Goal: Check status: Check status

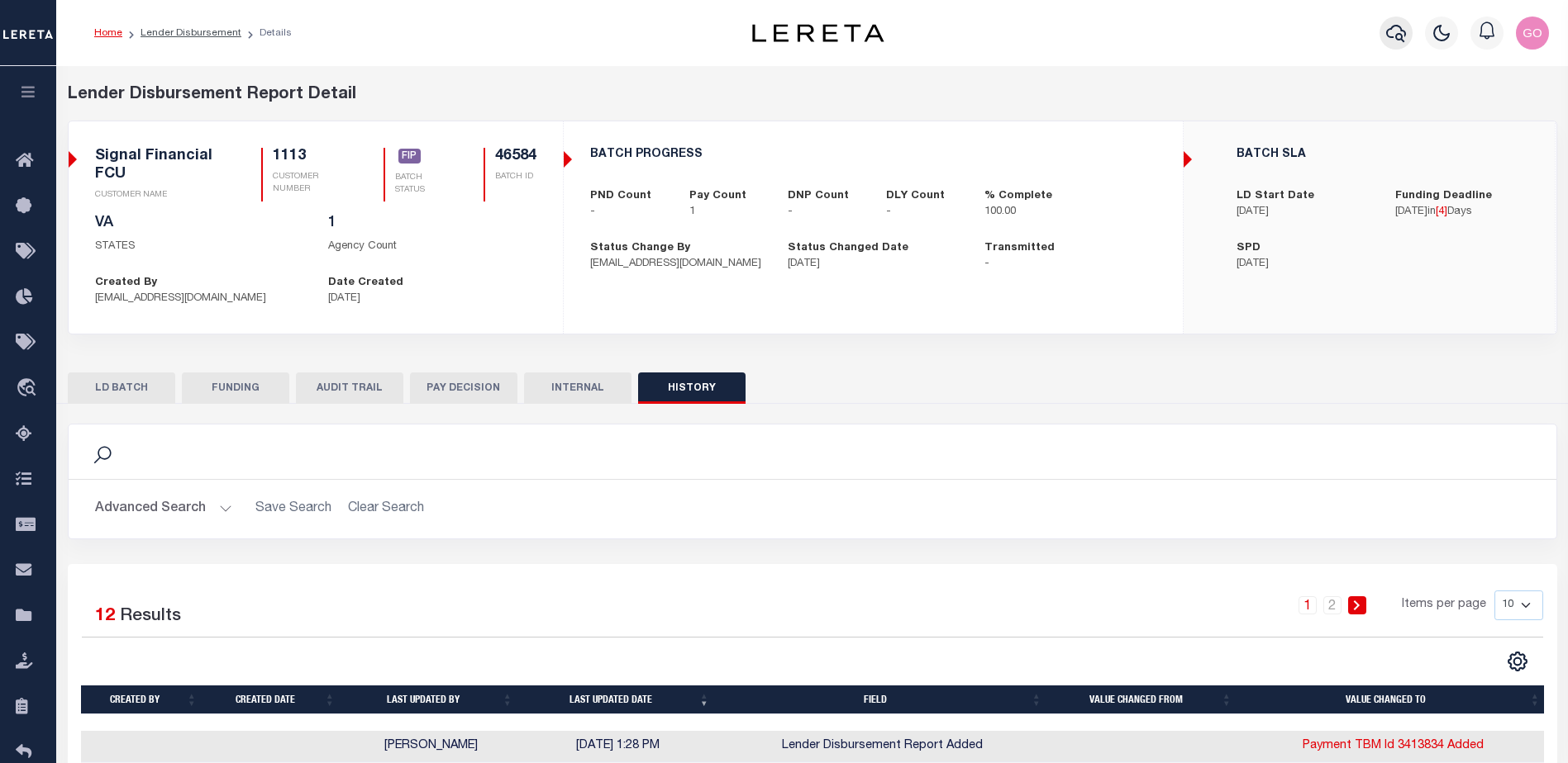
click at [1398, 35] on icon "button" at bounding box center [1396, 33] width 20 height 17
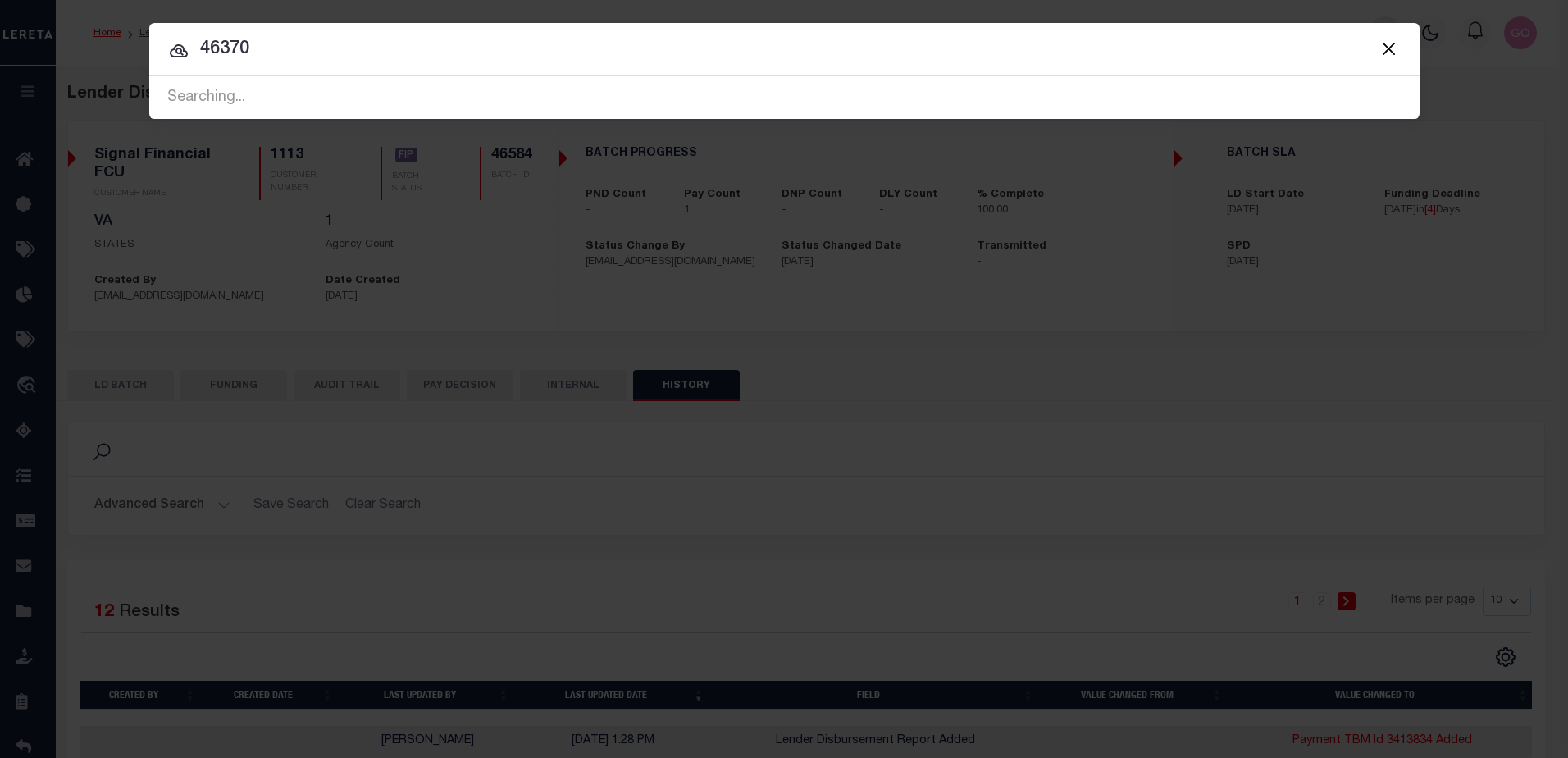
type input "46370"
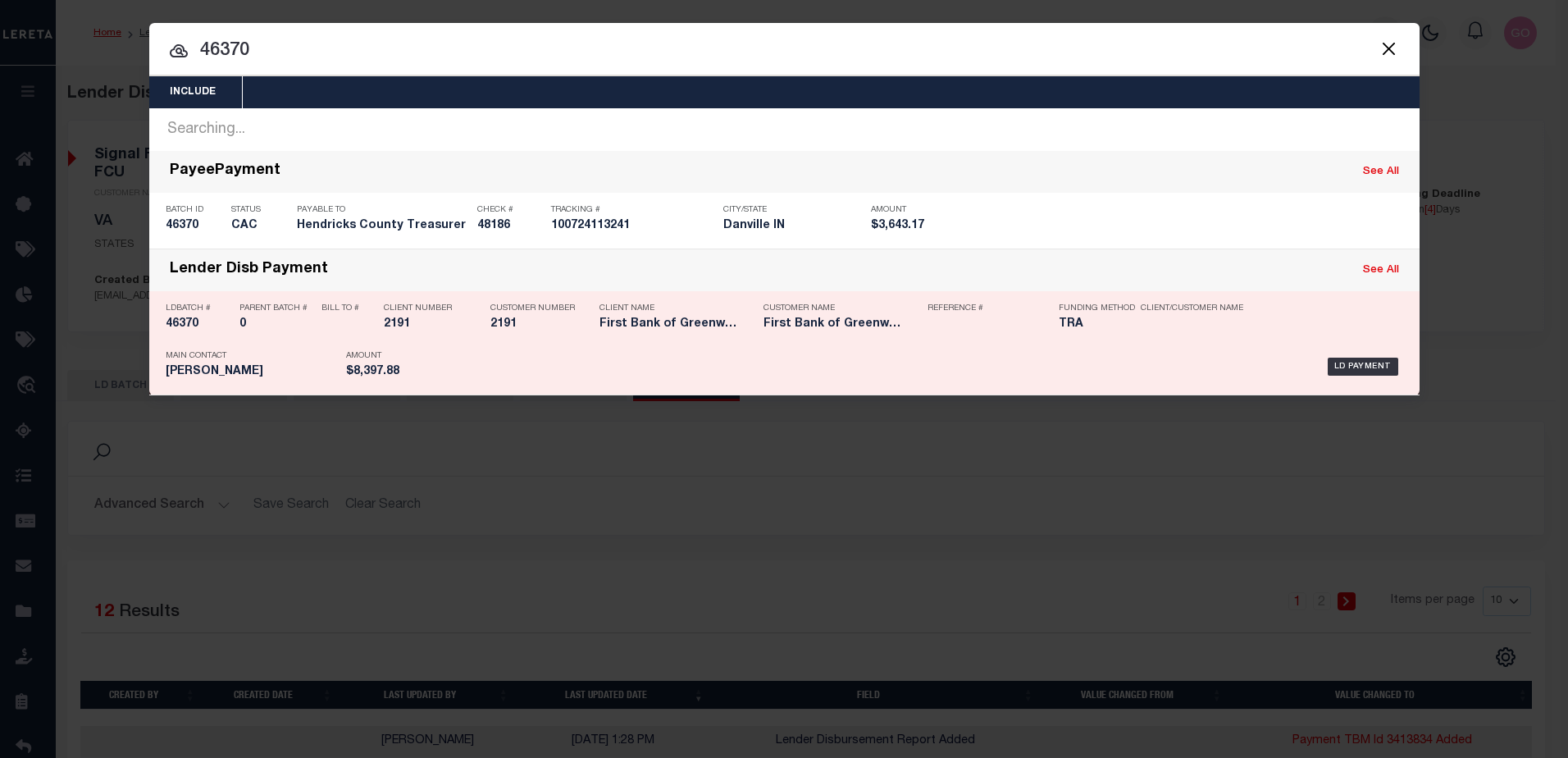
click at [182, 328] on h5 "46370" at bounding box center [198, 324] width 66 height 14
checkbox input "true"
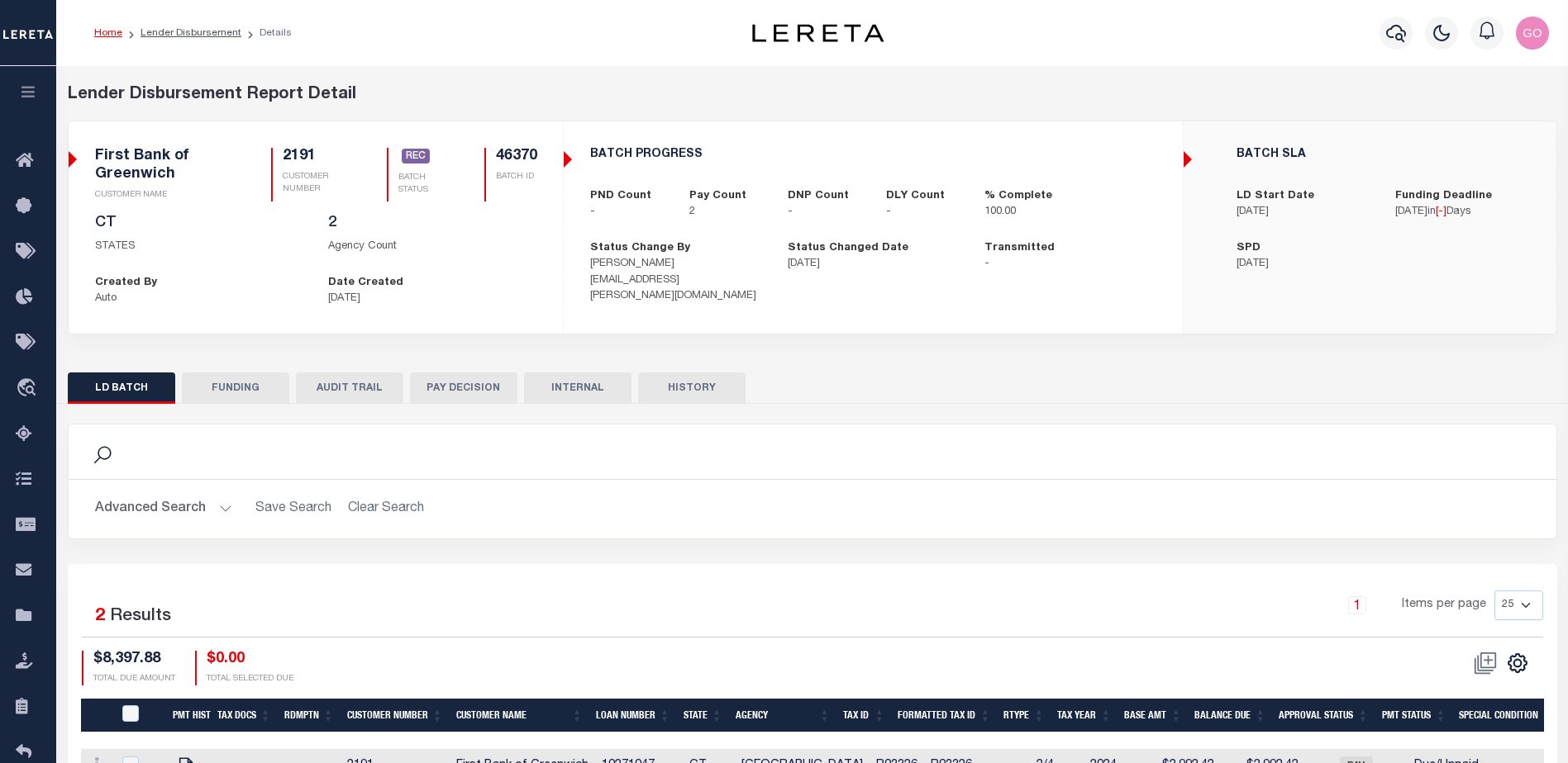
click at [577, 387] on button "INTERNAL" at bounding box center [577, 388] width 107 height 32
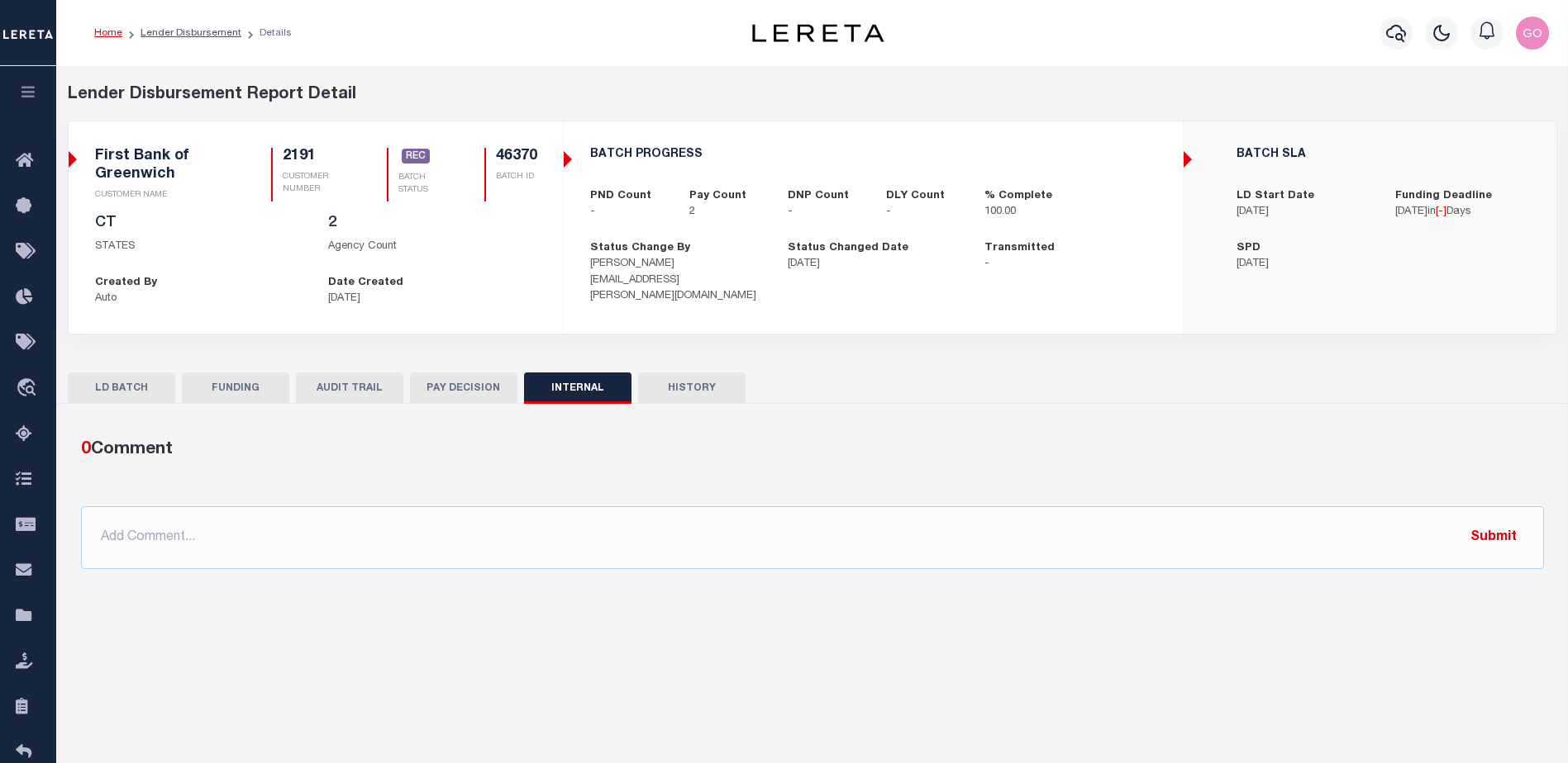
click at [698, 384] on button "HISTORY" at bounding box center [691, 388] width 107 height 32
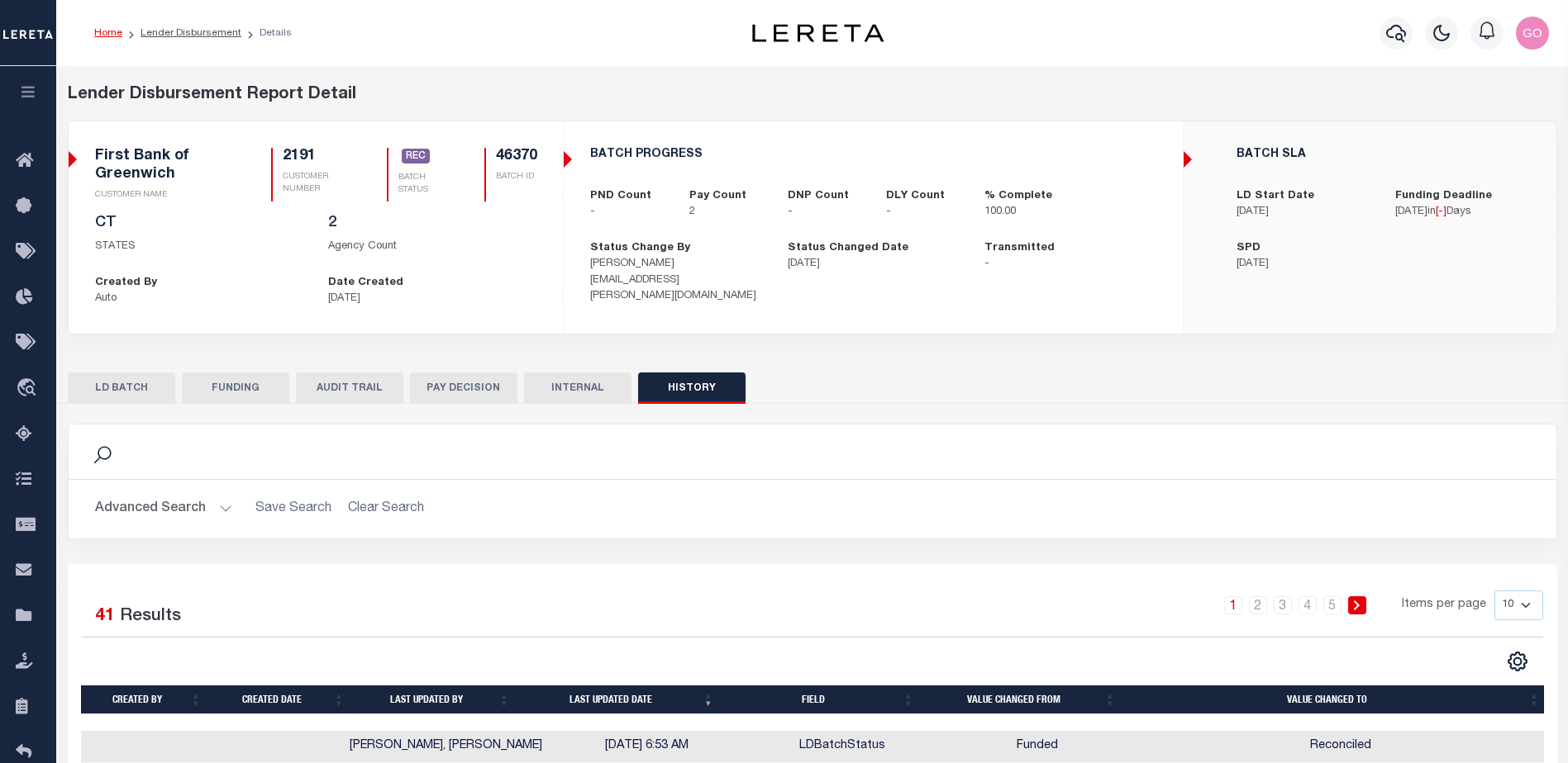
click at [217, 393] on button "FUNDING" at bounding box center [235, 388] width 107 height 32
type input "$8,397.88"
type input "$0"
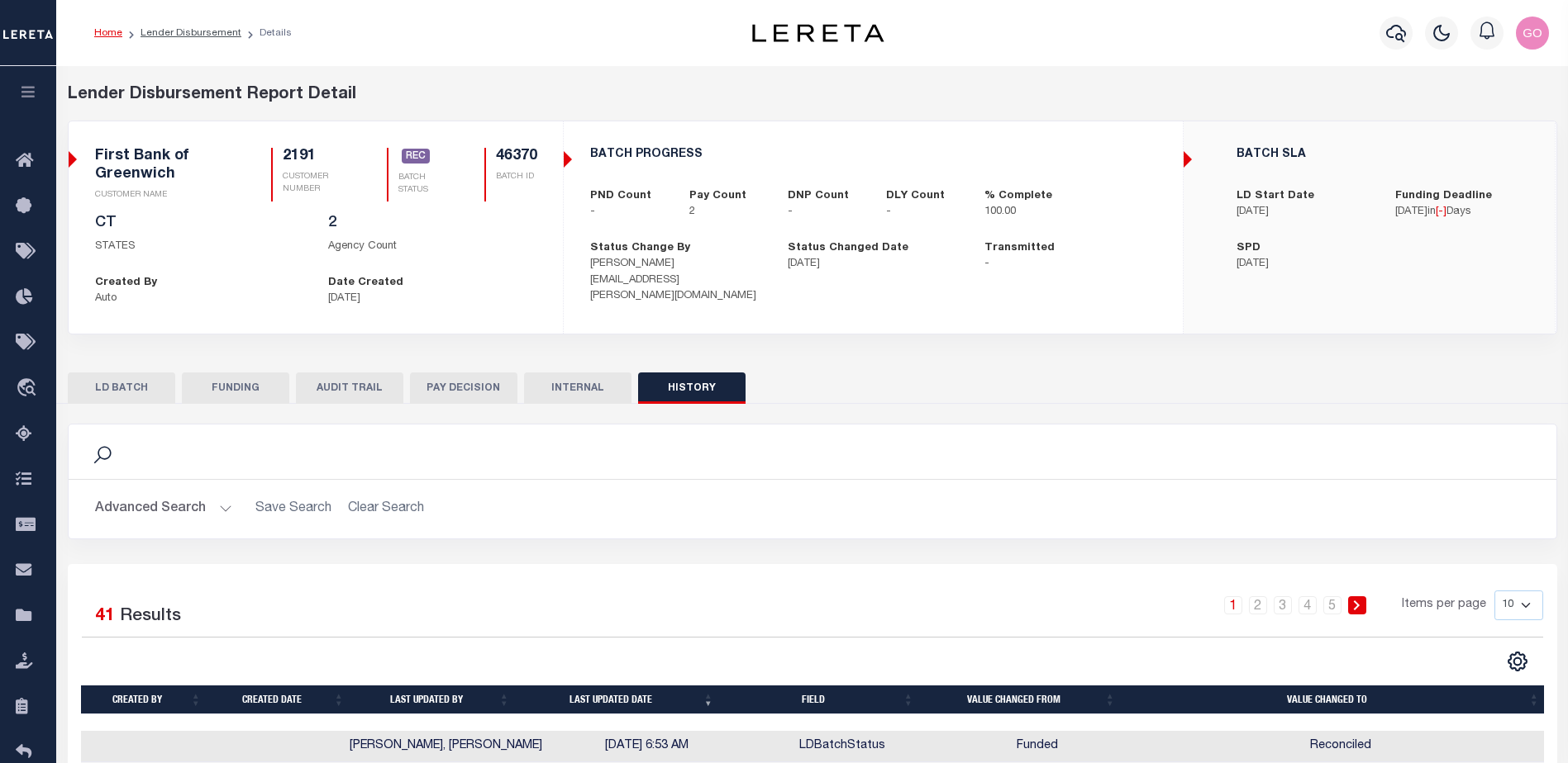
type input "20251008MMQFMP2700246410081550FT03"
type input "[DATE]"
select select "100"
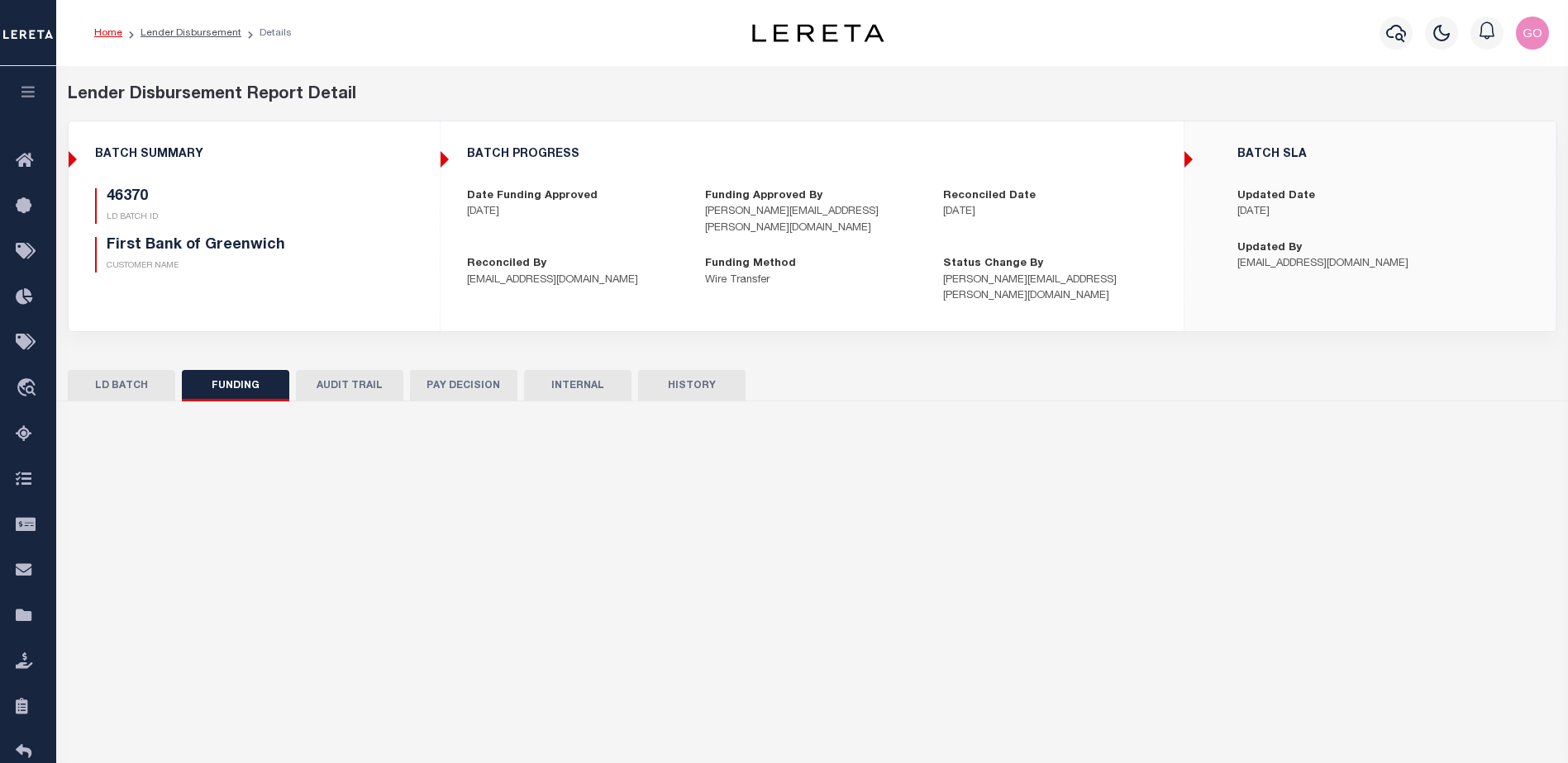
select select "100"
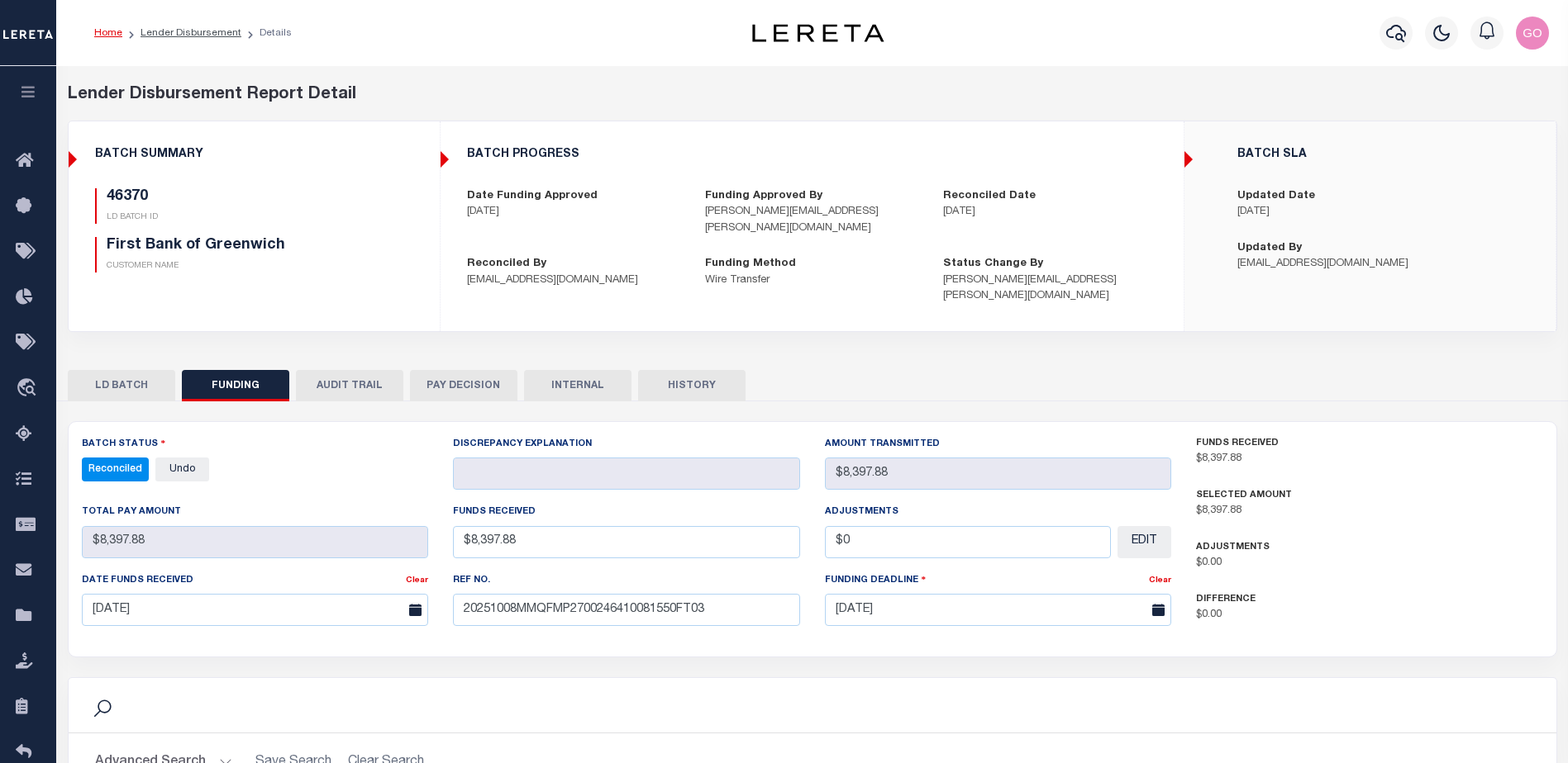
click at [93, 370] on button "LD BATCH" at bounding box center [121, 386] width 107 height 32
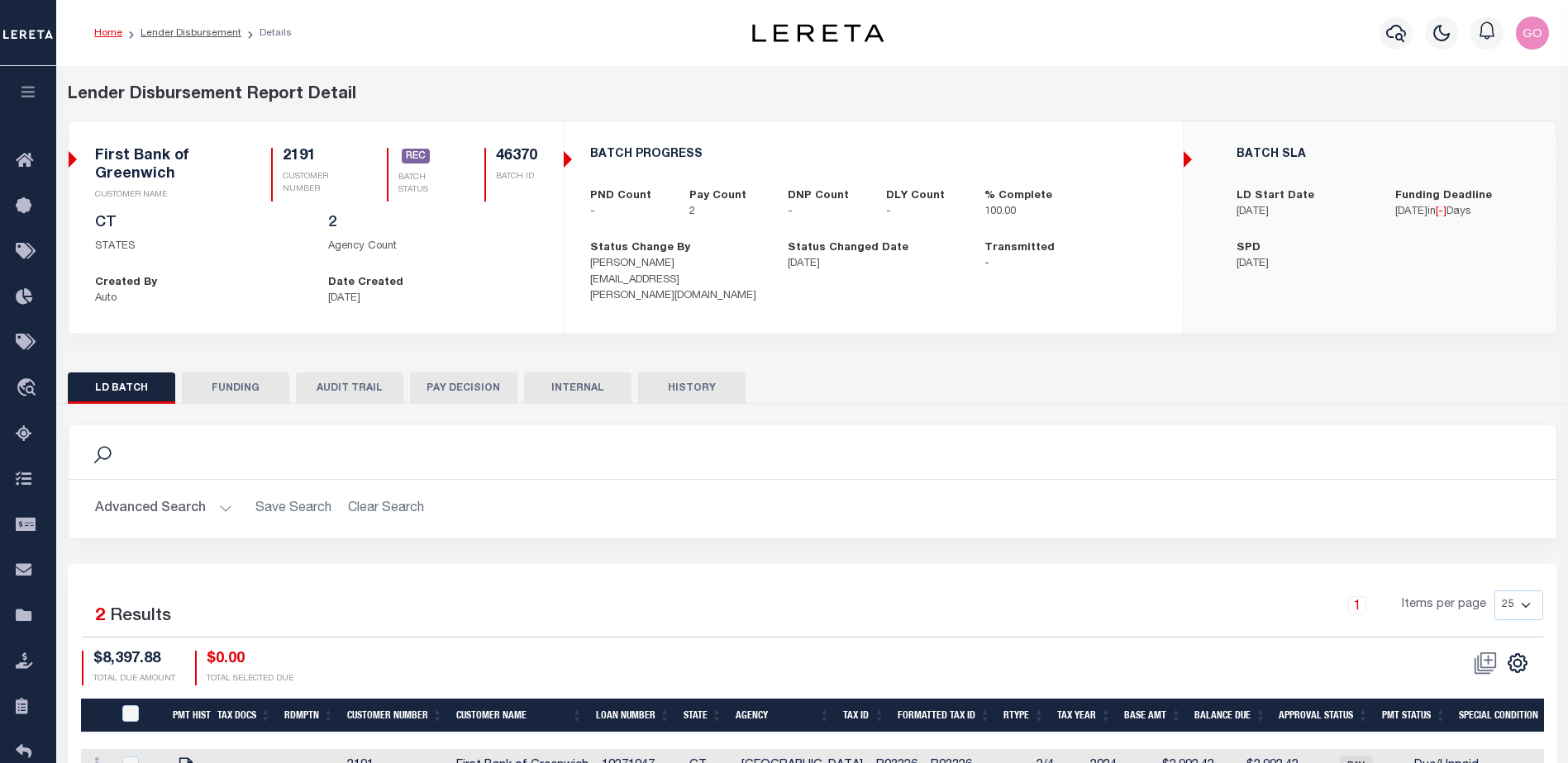
click at [245, 386] on button "FUNDING" at bounding box center [235, 388] width 107 height 32
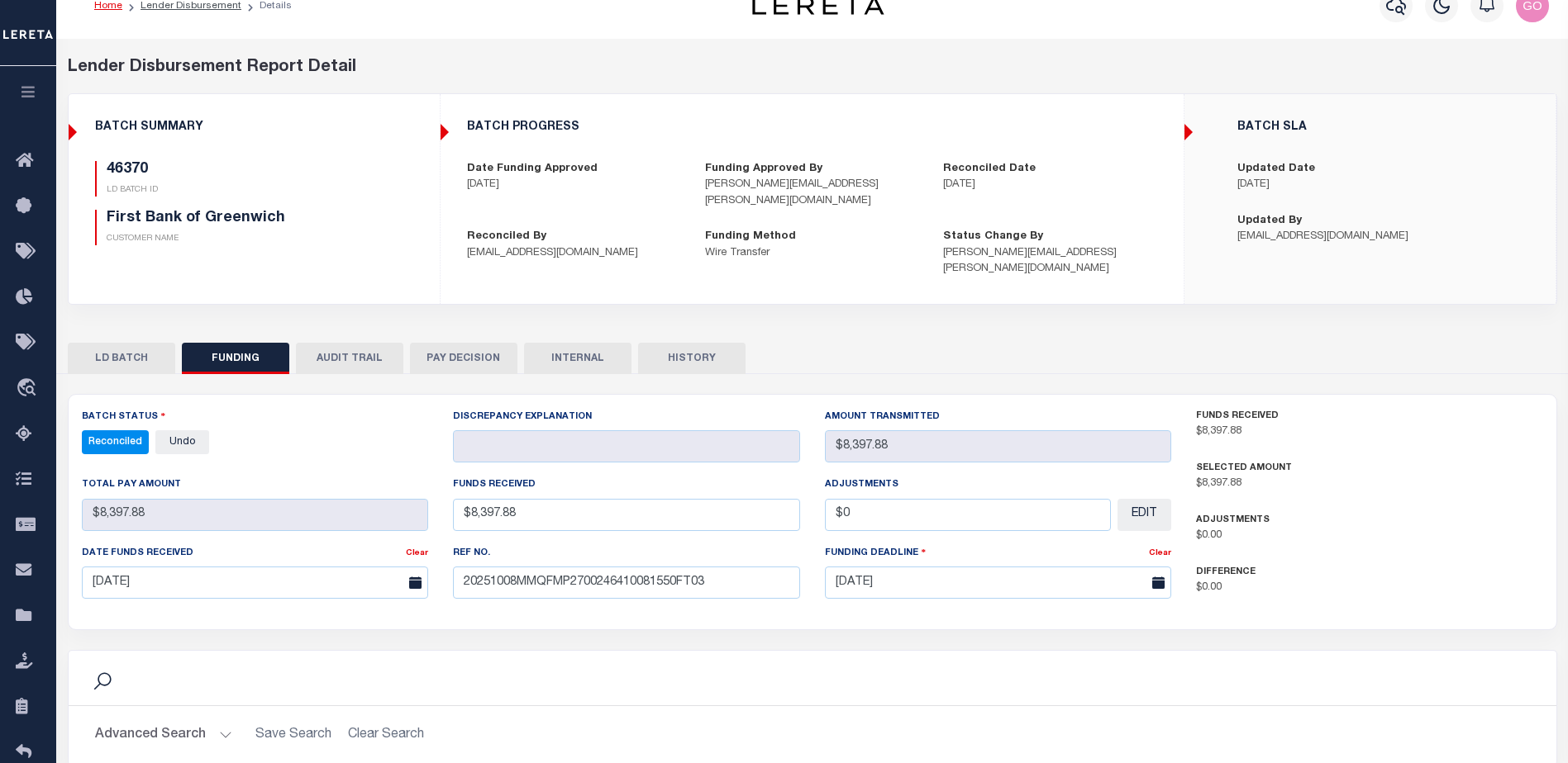
scroll to position [363, 0]
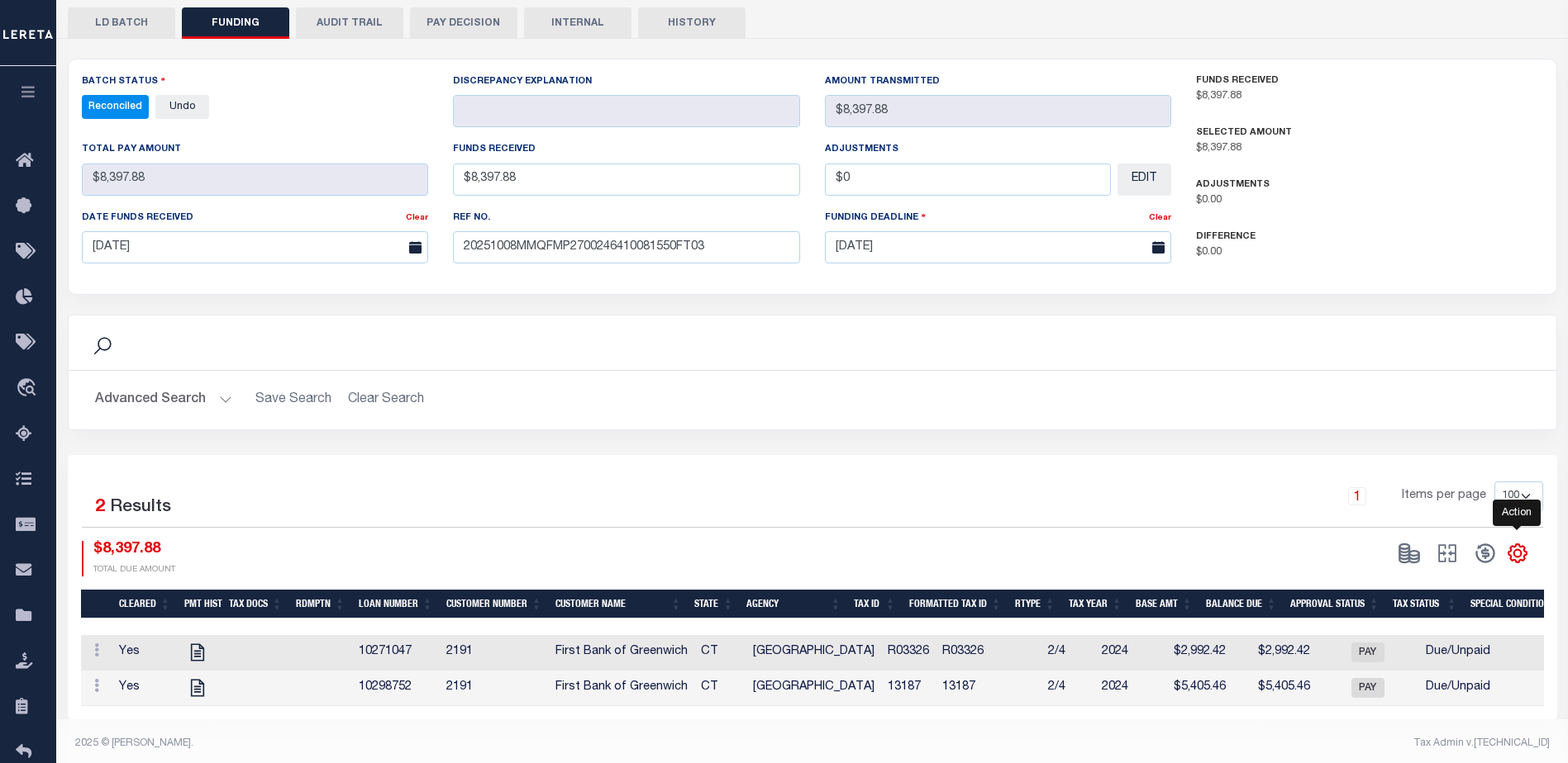
click at [1523, 543] on icon "" at bounding box center [1517, 553] width 21 height 21
click at [1428, 319] on link "CSV" at bounding box center [1450, 333] width 161 height 33
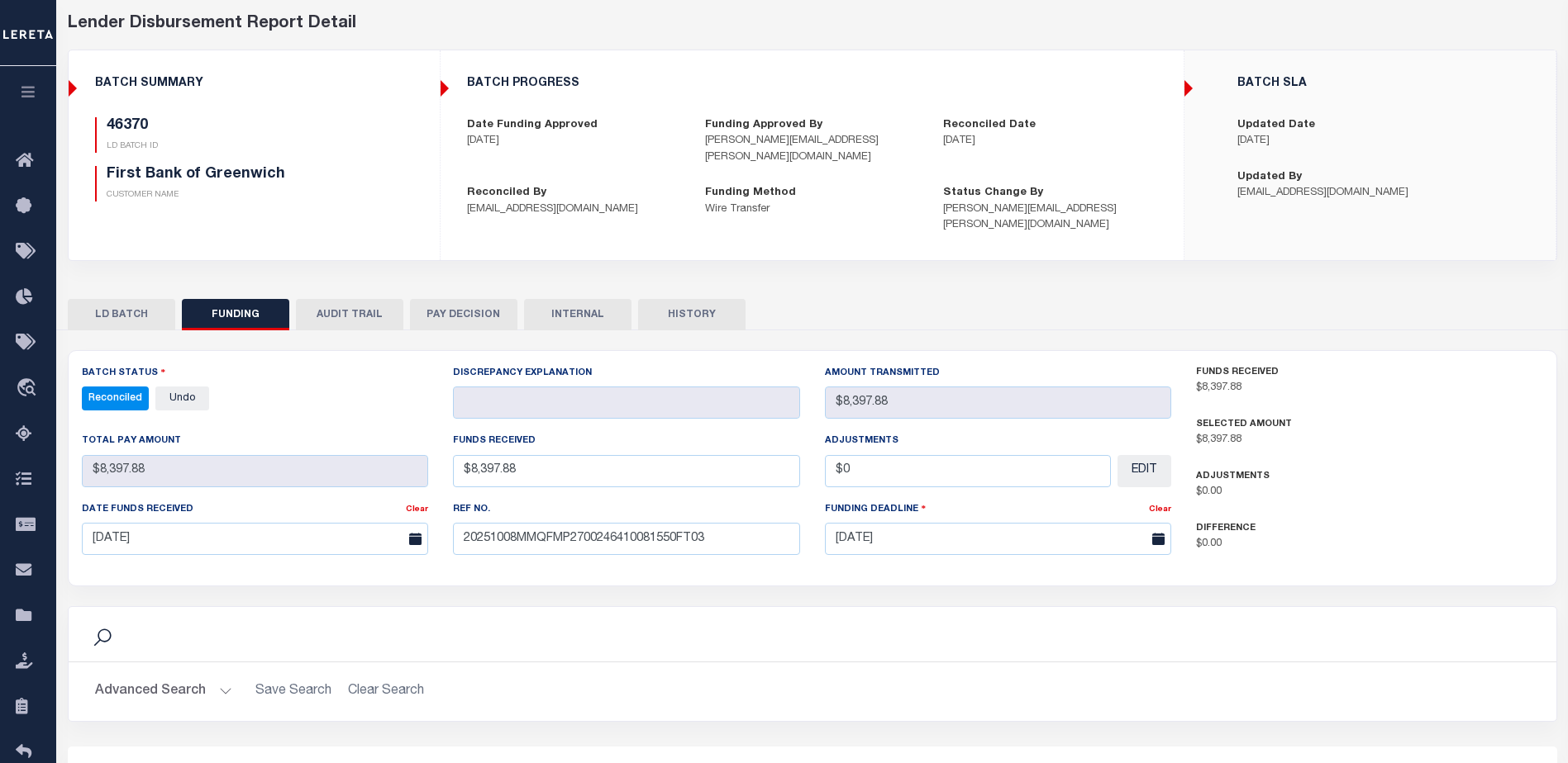
scroll to position [0, 0]
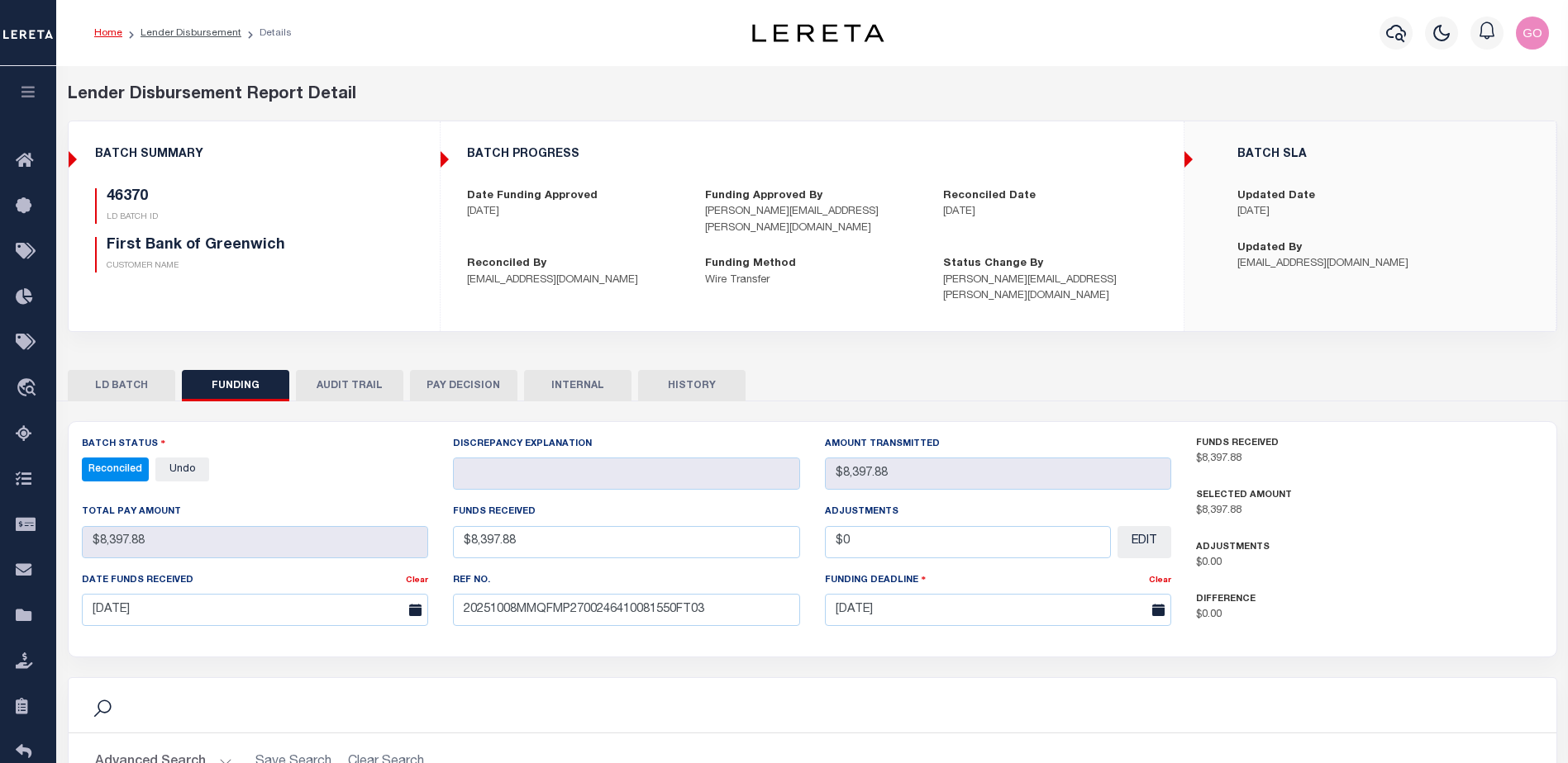
click at [118, 370] on button "LD BATCH" at bounding box center [121, 386] width 107 height 32
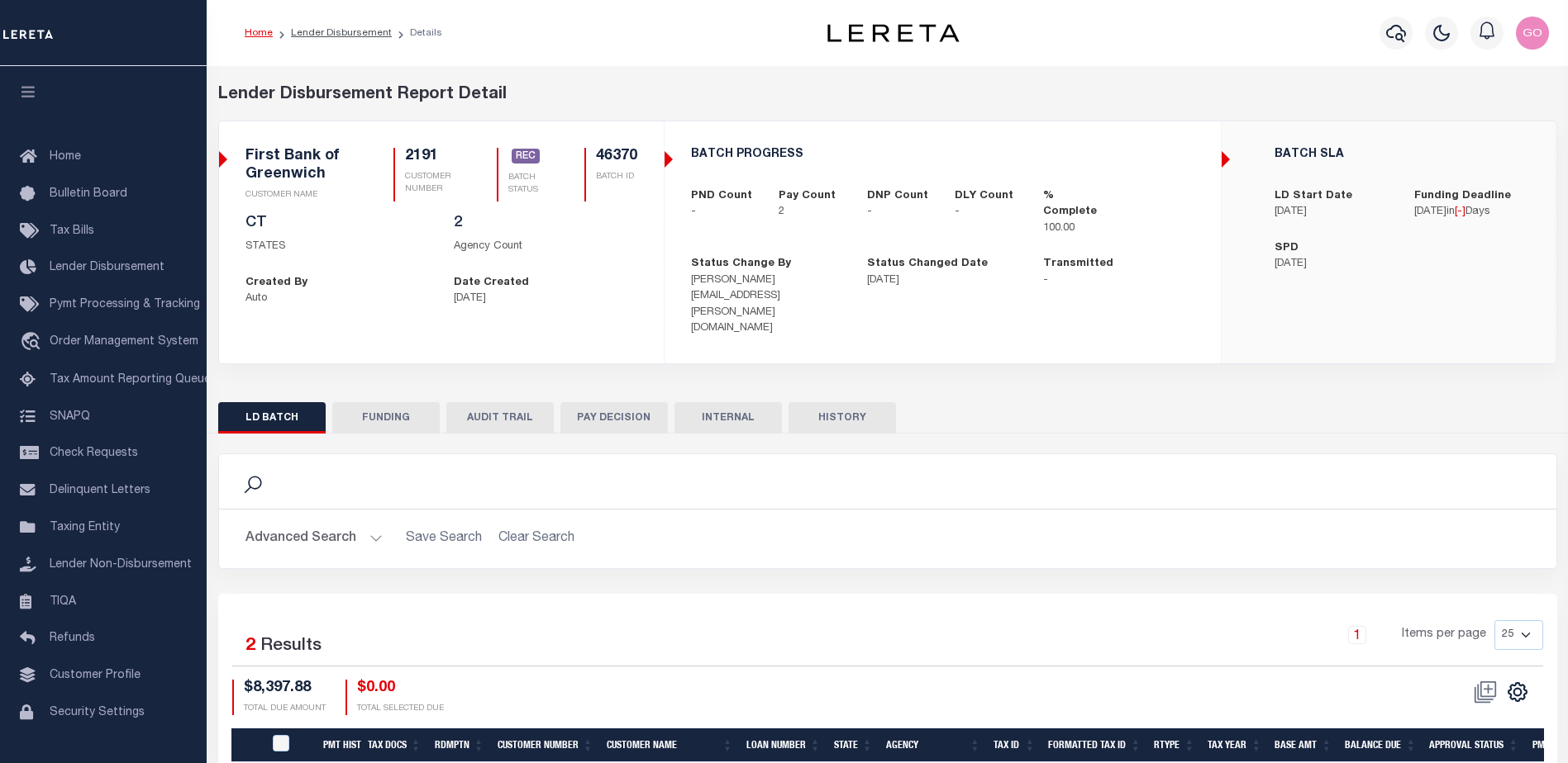
click at [740, 402] on button "INTERNAL" at bounding box center [727, 418] width 107 height 32
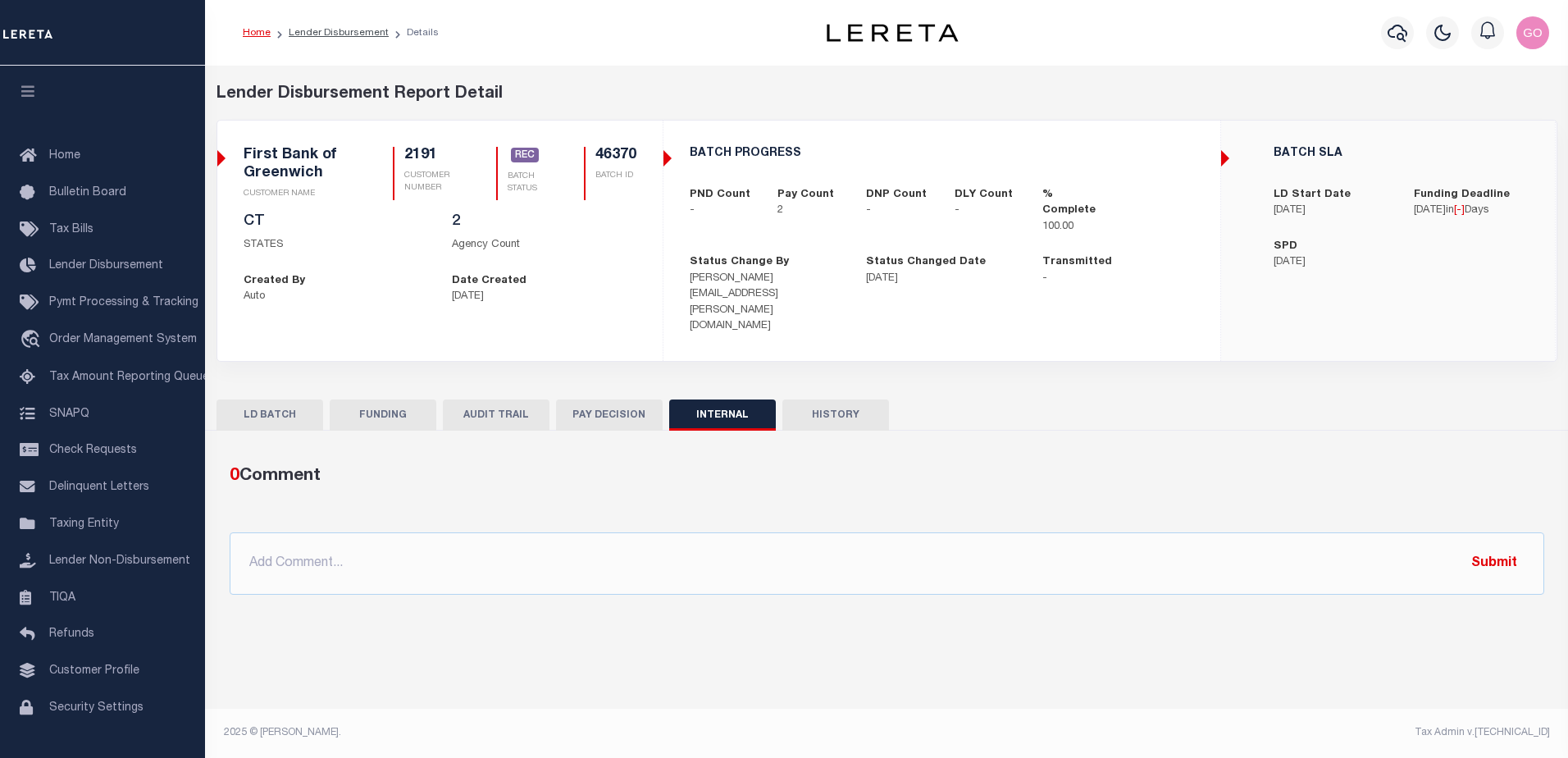
click at [856, 399] on button "HISTORY" at bounding box center [835, 415] width 106 height 32
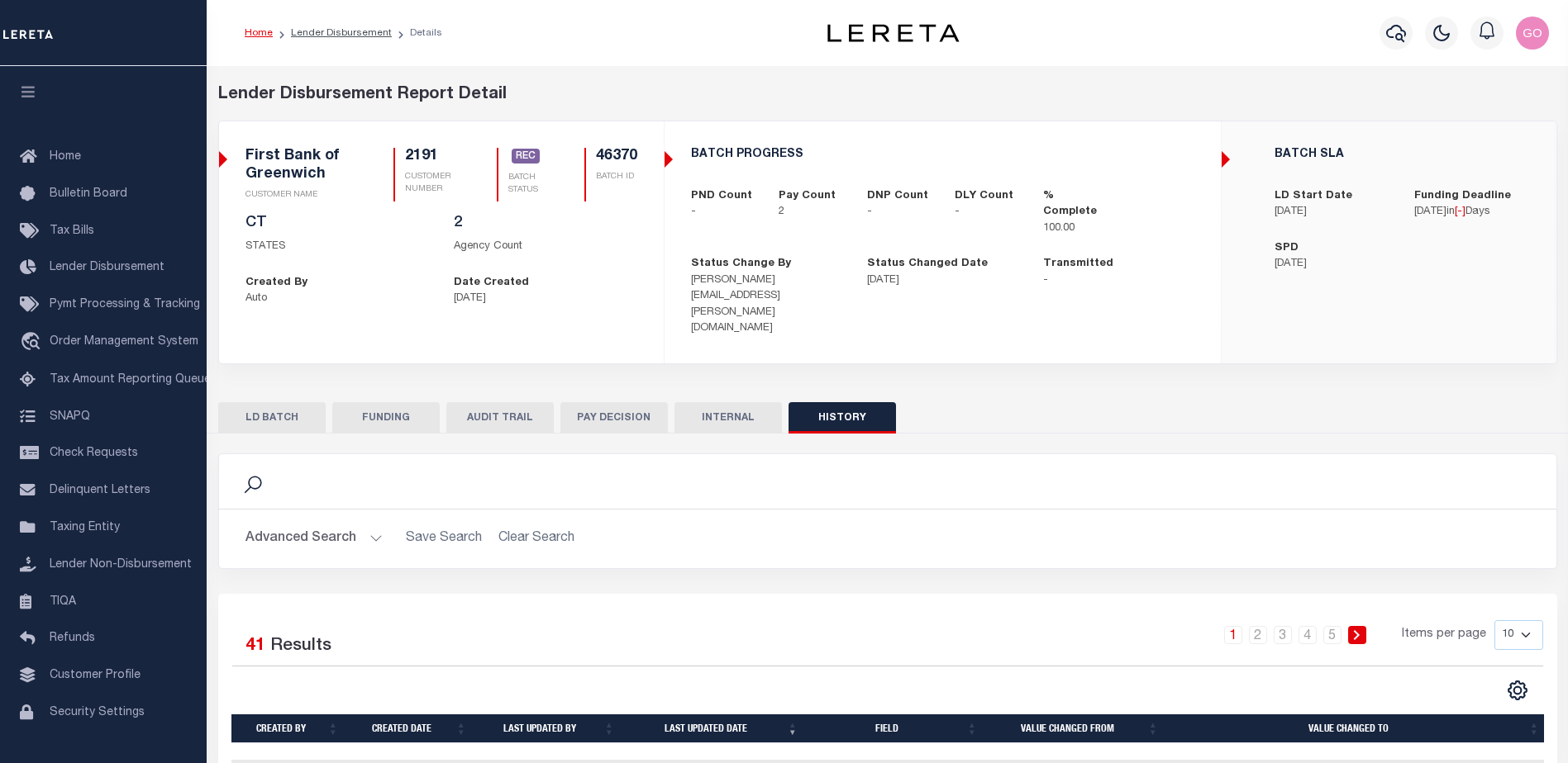
click at [394, 402] on button "FUNDING" at bounding box center [385, 418] width 107 height 32
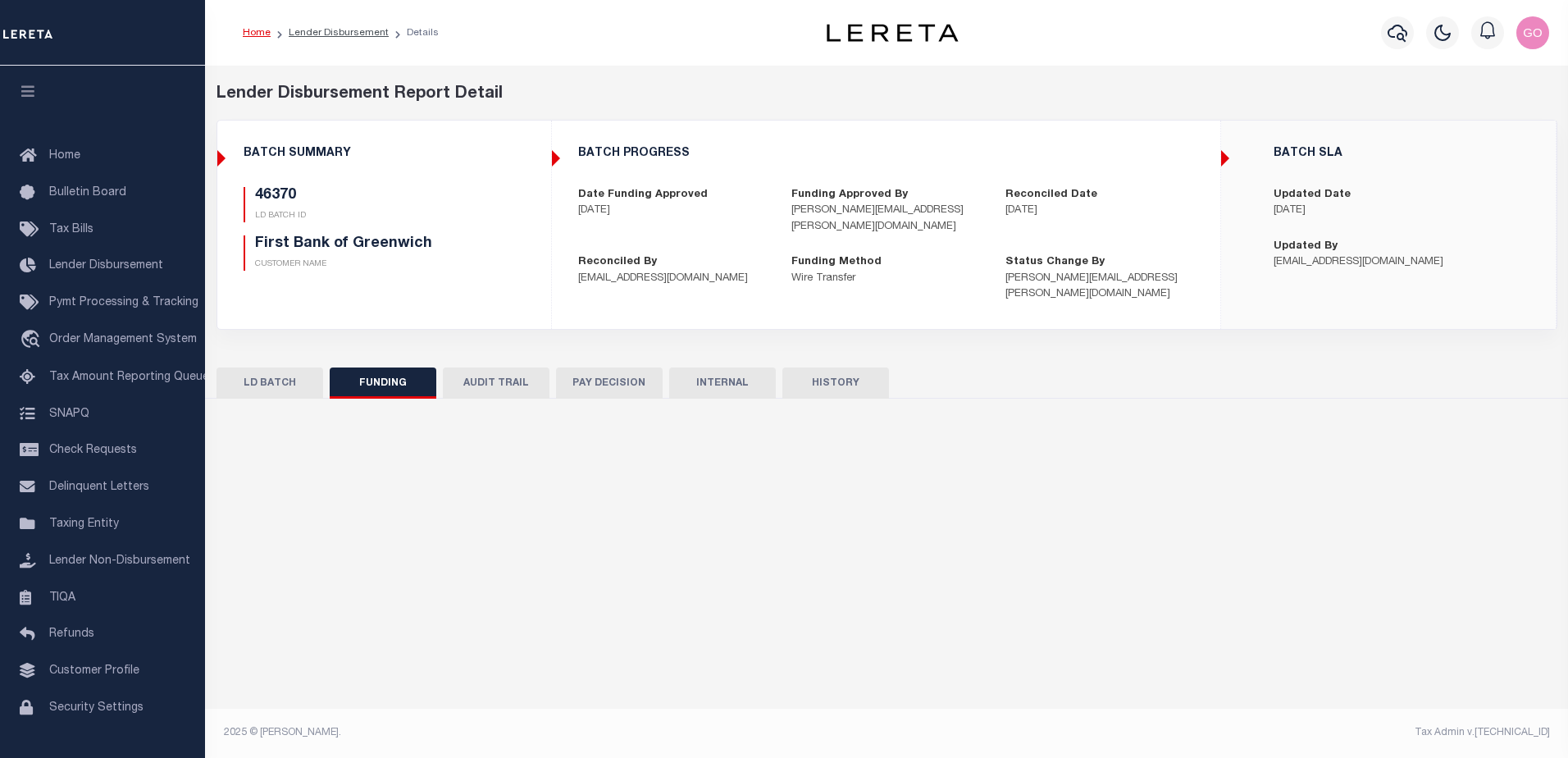
type input "$8,397.88"
type input "$0"
type input "[DATE]"
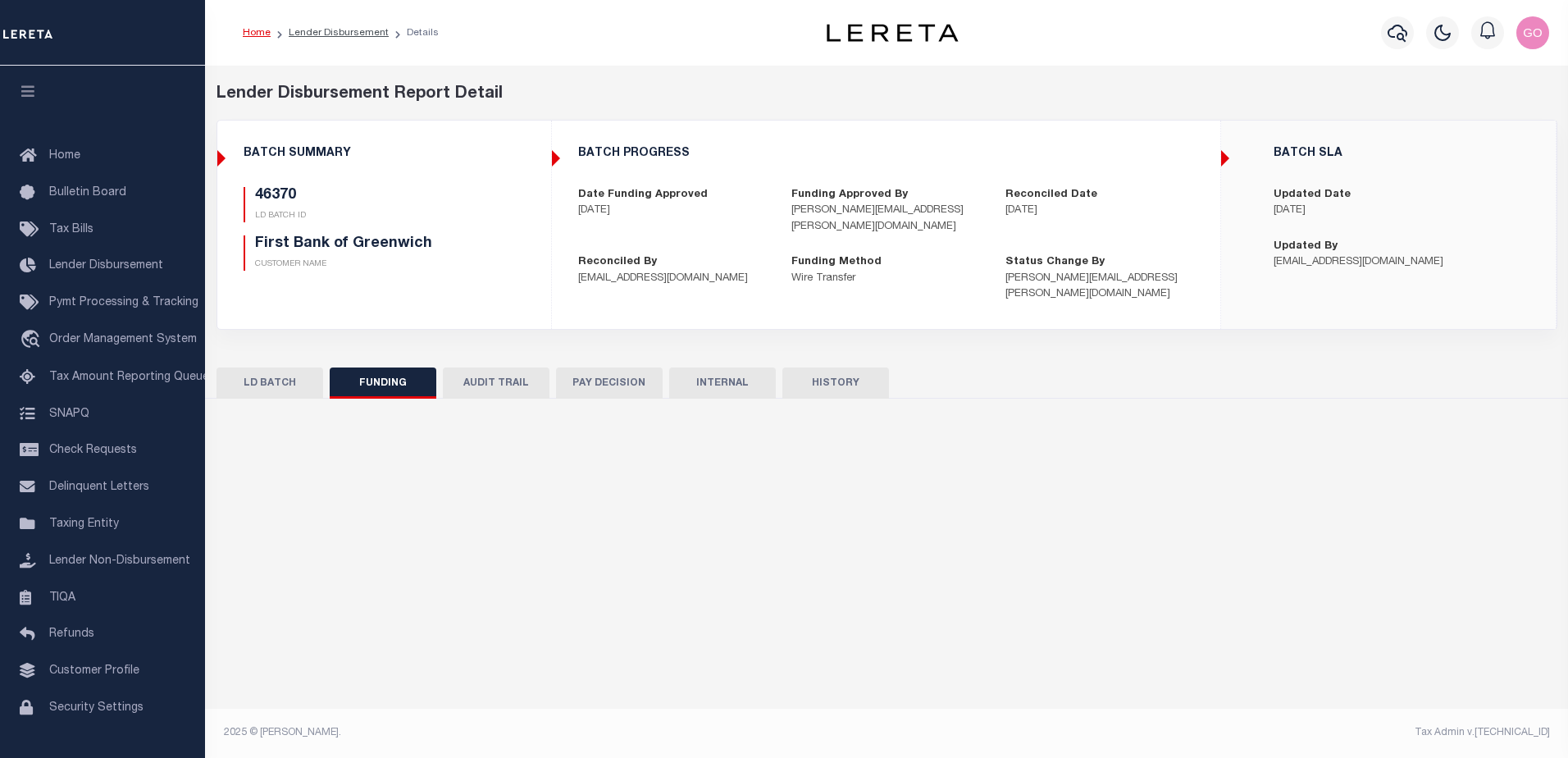
type input "20251008MMQFMP2700246410081550FT03"
type input "[DATE]"
select select "100"
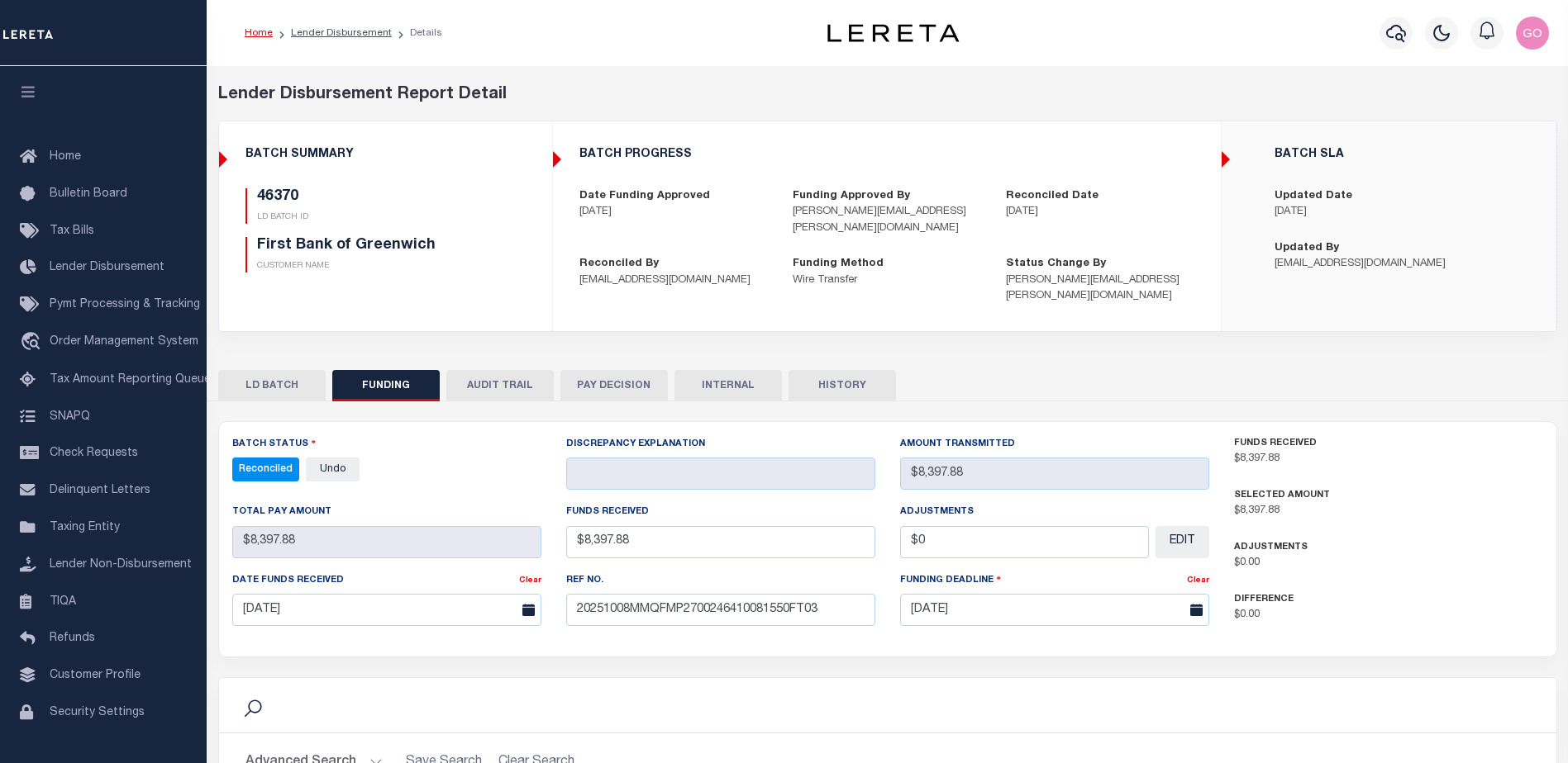
select select "100"
click at [721, 370] on button "INTERNAL" at bounding box center [727, 386] width 107 height 32
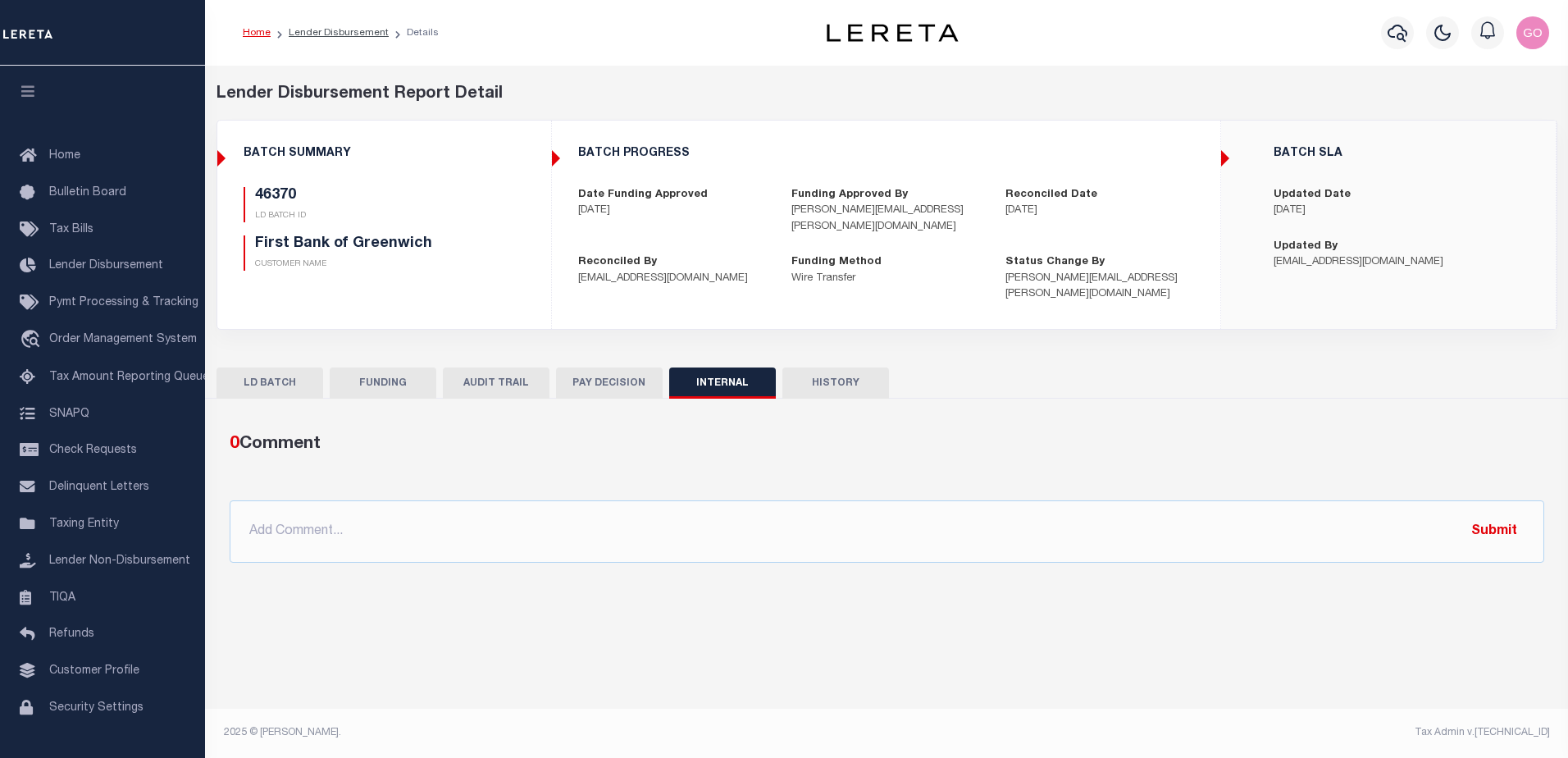
click at [844, 368] on button "HISTORY" at bounding box center [835, 383] width 106 height 32
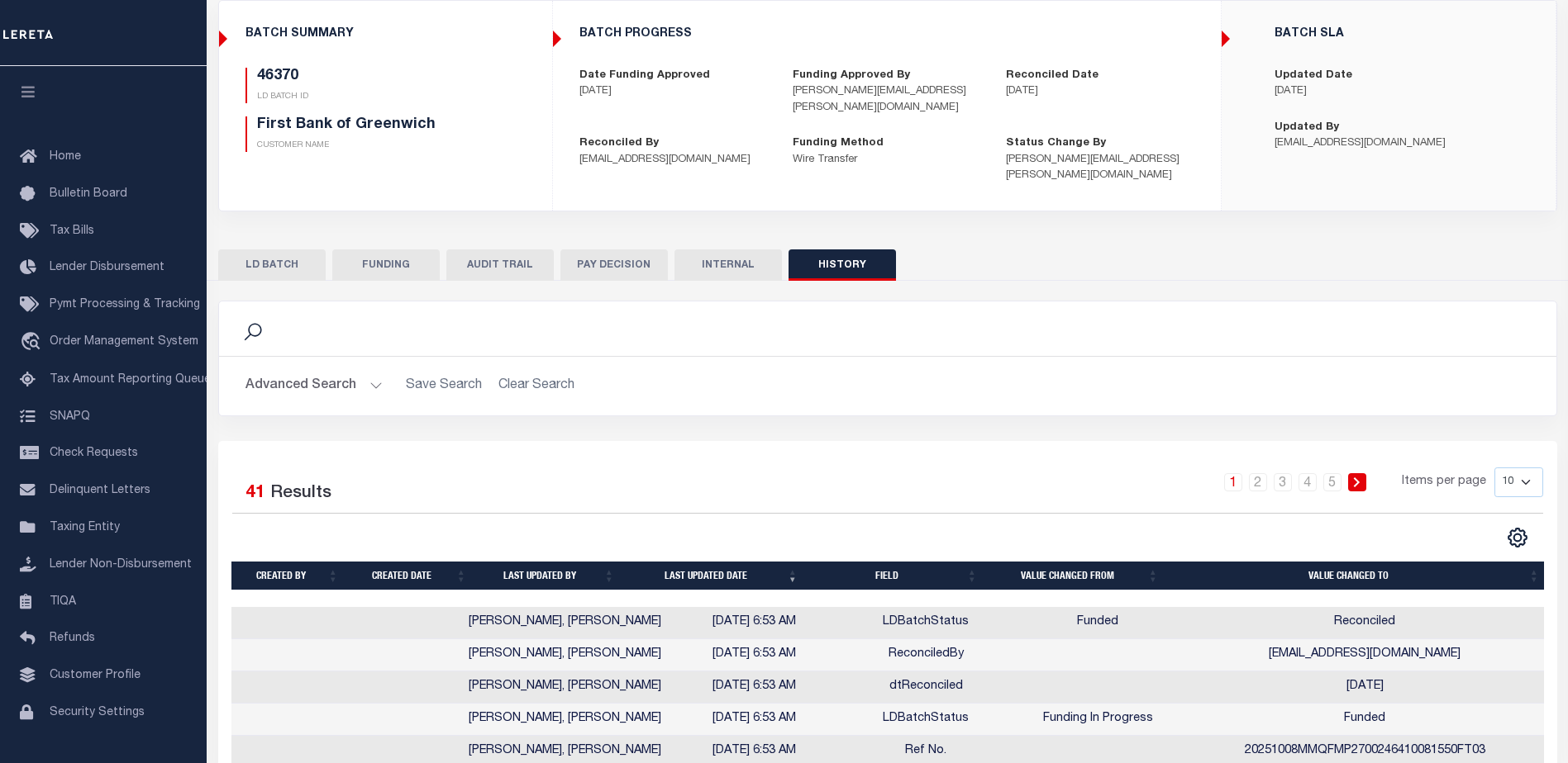
scroll to position [165, 0]
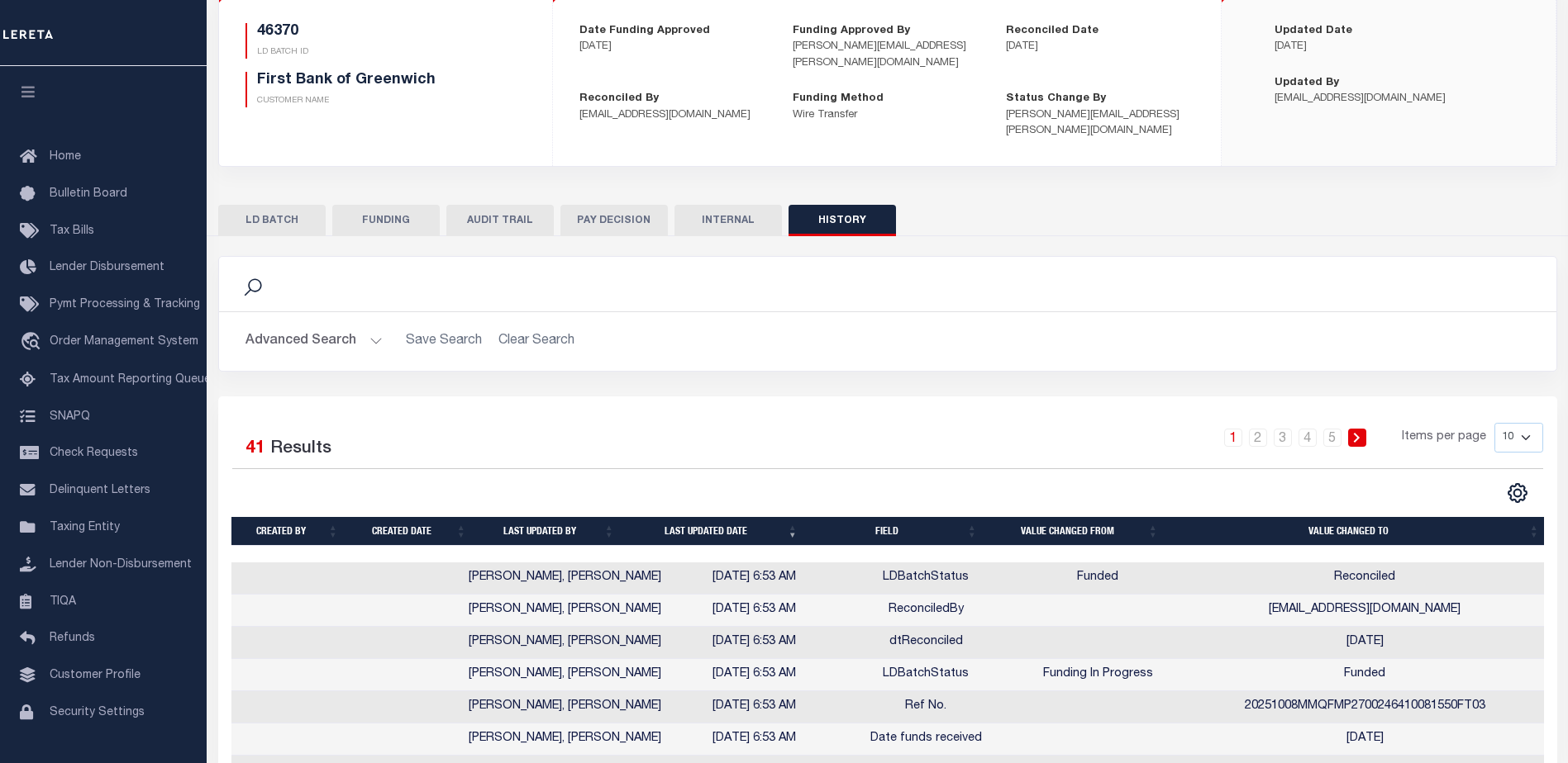
click at [394, 209] on button "FUNDING" at bounding box center [385, 220] width 107 height 32
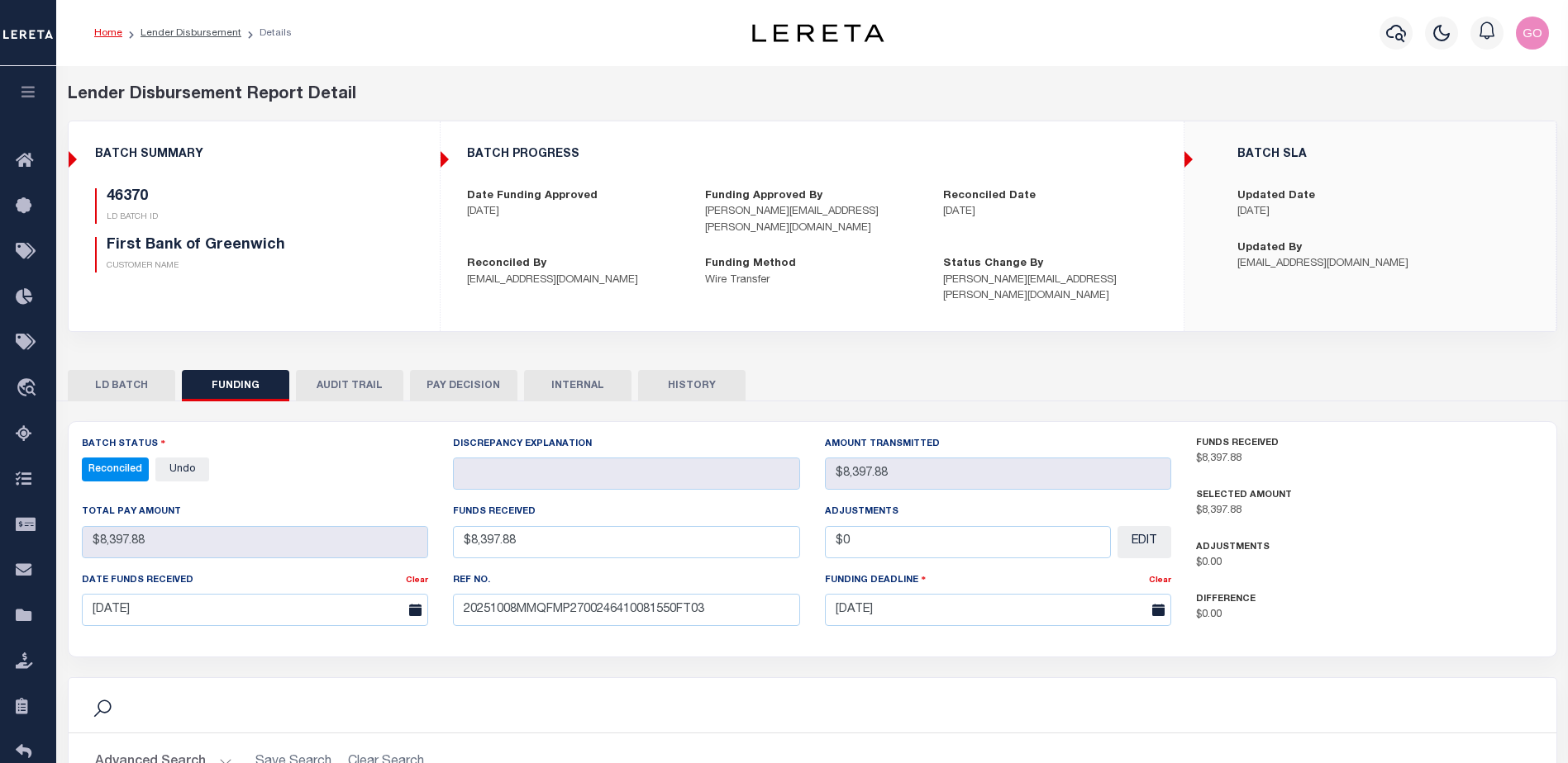
scroll to position [330, 0]
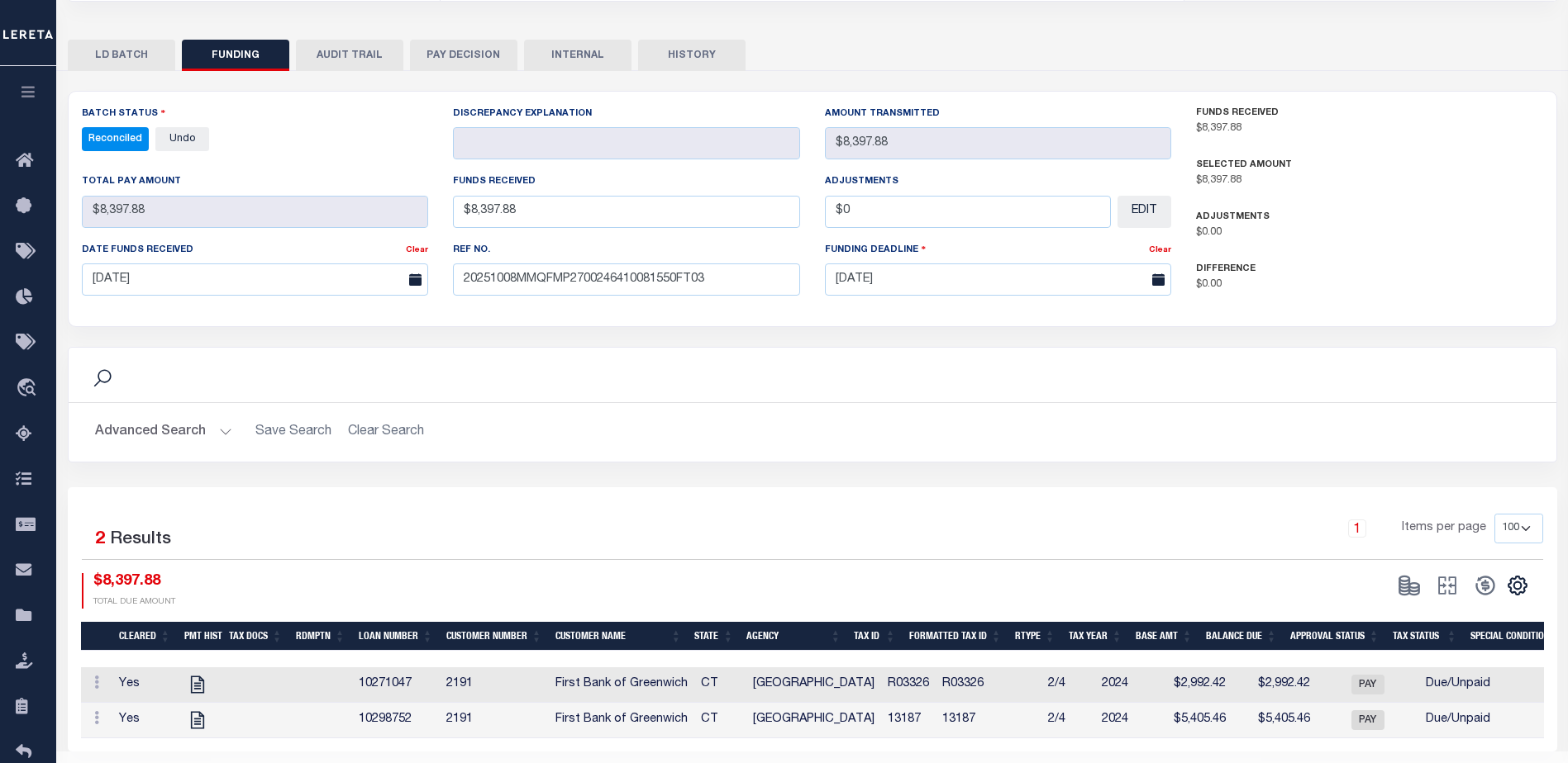
drag, startPoint x: 865, startPoint y: 511, endPoint x: 869, endPoint y: 503, distance: 8.9
click at [865, 514] on div "1 Items per page 10 25 50 100" at bounding box center [998, 535] width 1090 height 43
click at [888, 434] on div "Advanced Search Save Search Clear Search Customer Number Contains Contains Is C…" at bounding box center [812, 432] width 1488 height 58
click at [1170, 428] on h2 "Advanced Search Save Search Clear Search" at bounding box center [812, 433] width 1462 height 33
click at [859, 382] on div "Search" at bounding box center [812, 375] width 1488 height 55
